Goal: Find specific page/section: Find specific page/section

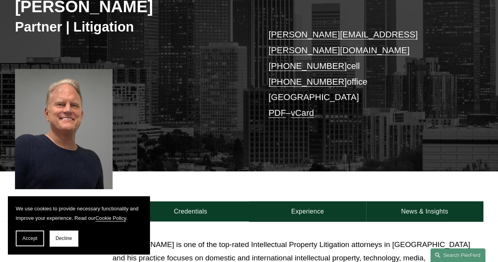
scroll to position [118, 0]
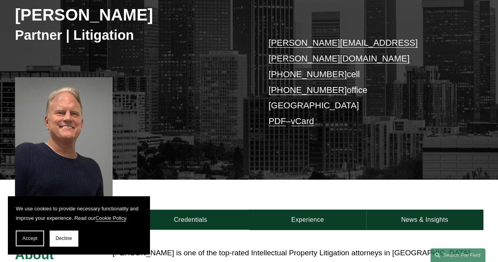
click at [22, 236] on span "Accept" at bounding box center [29, 239] width 15 height 6
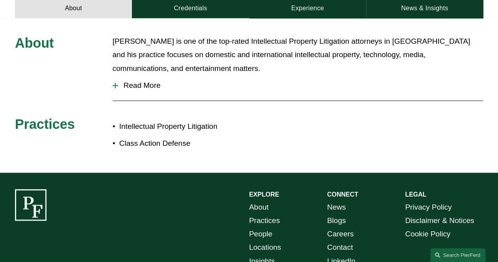
scroll to position [355, 0]
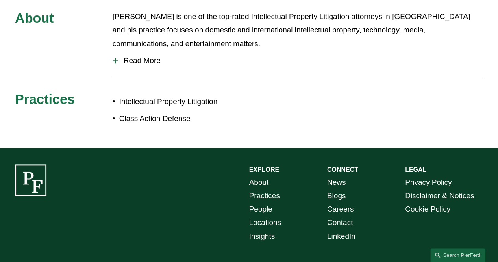
click at [253, 203] on link "People" at bounding box center [260, 209] width 23 height 13
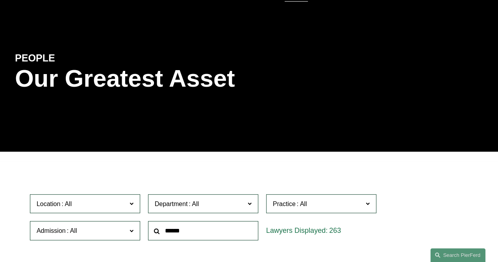
scroll to position [158, 0]
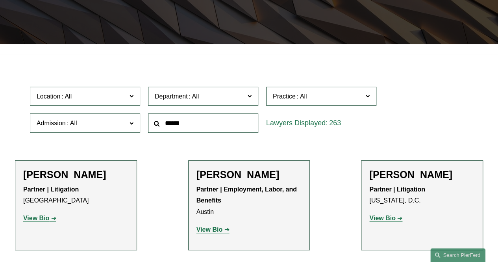
click at [173, 97] on span "Department" at bounding box center [171, 96] width 33 height 7
click at [0, 0] on link "Intellectual Property" at bounding box center [0, 0] width 0 height 0
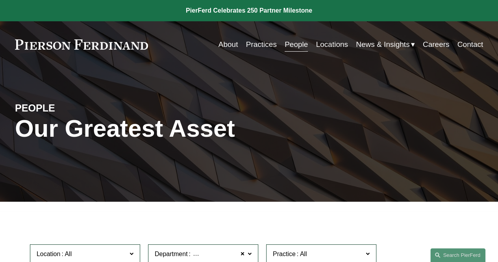
scroll to position [158, 0]
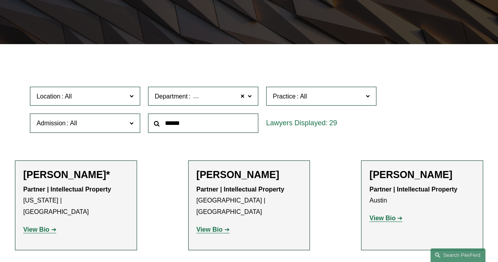
click at [75, 95] on span "Location" at bounding box center [82, 96] width 90 height 11
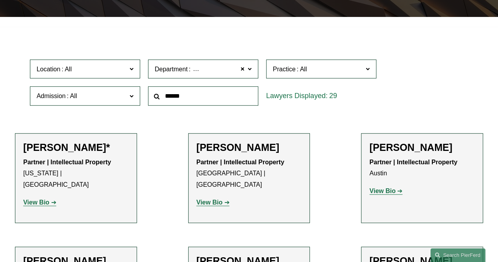
scroll to position [197, 0]
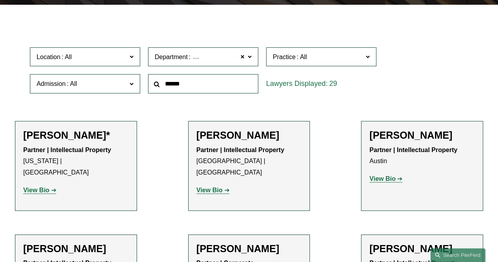
click at [111, 62] on span "Location" at bounding box center [82, 57] width 90 height 11
click at [190, 58] on span "Intellectual Property" at bounding box center [218, 57] width 60 height 7
click at [0, 0] on link "Intellectual Property" at bounding box center [0, 0] width 0 height 0
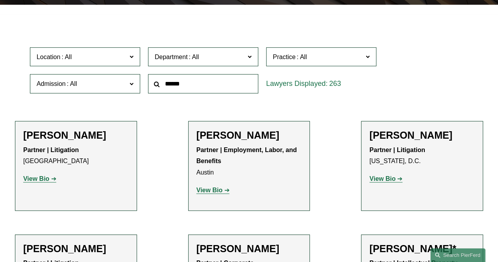
click at [185, 60] on span "Department" at bounding box center [171, 57] width 33 height 7
click at [0, 0] on link "Intellectual Property" at bounding box center [0, 0] width 0 height 0
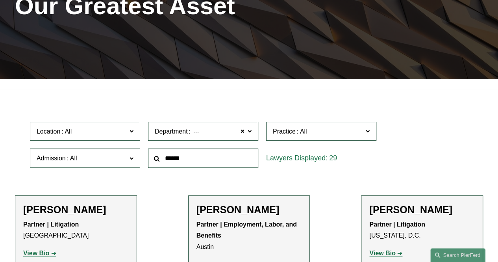
scroll to position [120, 0]
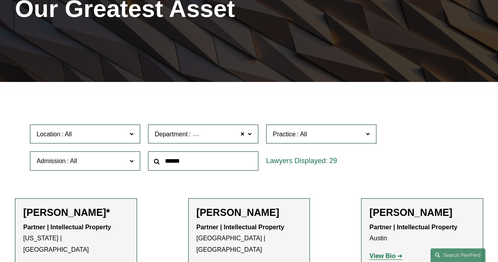
click at [299, 138] on span at bounding box center [302, 134] width 13 height 7
click at [0, 0] on link "Trademarks" at bounding box center [0, 0] width 0 height 0
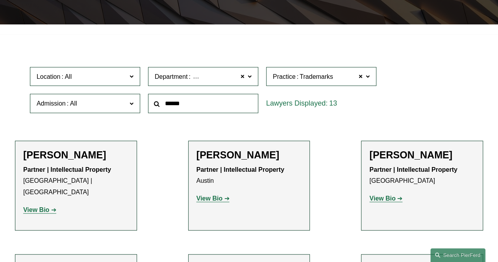
scroll to position [80, 0]
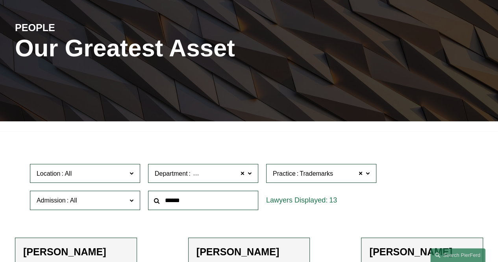
click at [76, 178] on span "Location" at bounding box center [82, 173] width 90 height 11
click at [0, 0] on link "[GEOGRAPHIC_DATA]" at bounding box center [0, 0] width 0 height 0
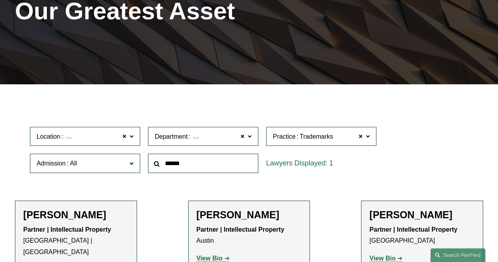
scroll to position [120, 0]
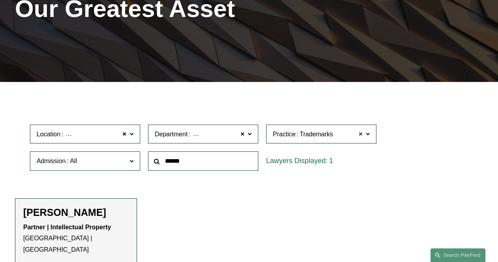
click at [363, 136] on span at bounding box center [361, 134] width 5 height 10
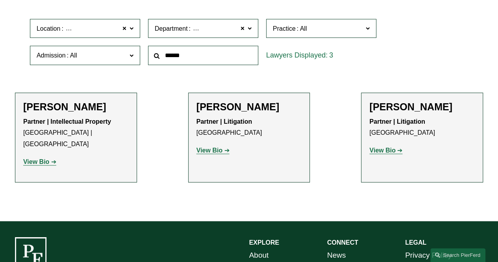
scroll to position [238, 0]
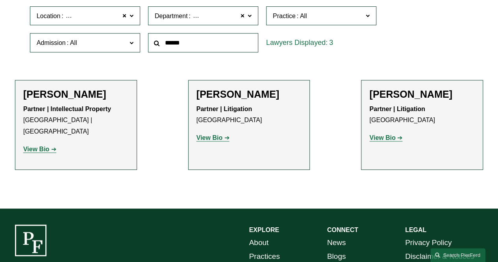
click at [224, 138] on link "View Bio" at bounding box center [213, 137] width 33 height 7
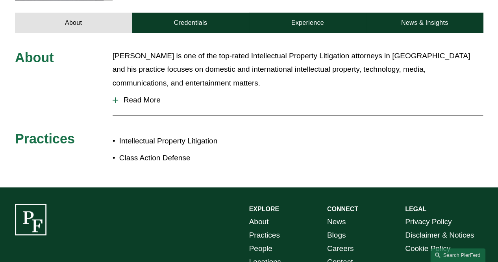
scroll to position [79, 0]
